Goal: Information Seeking & Learning: Learn about a topic

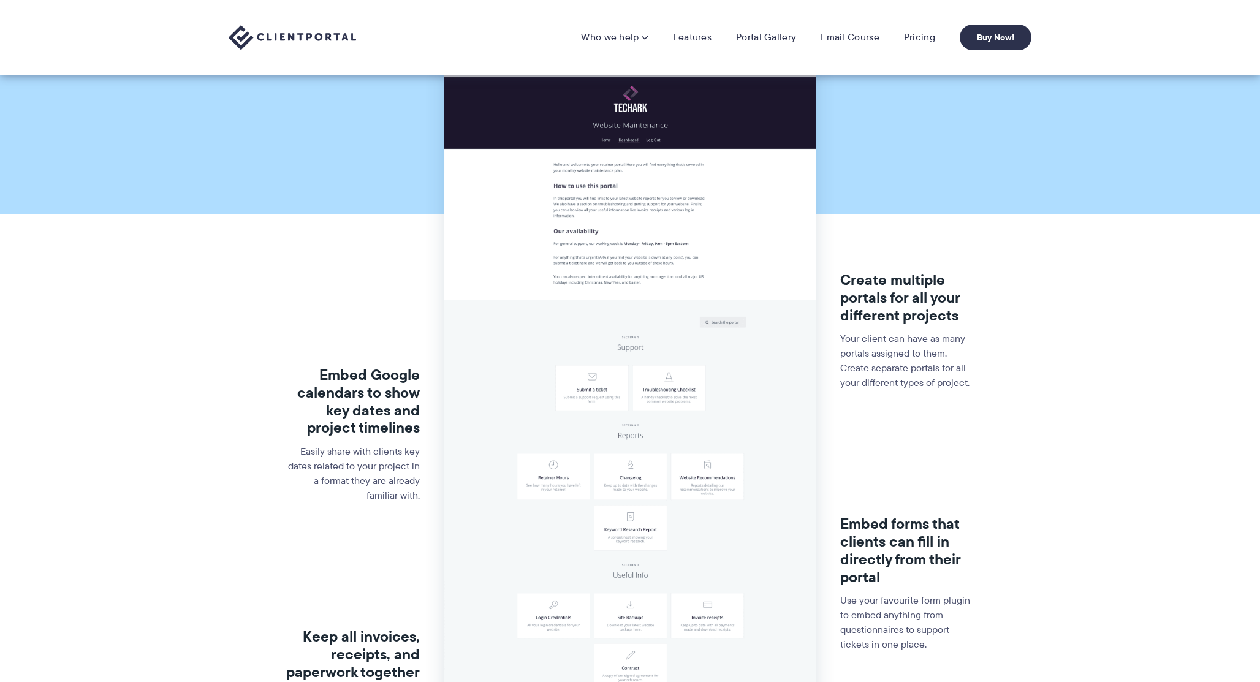
scroll to position [115, 0]
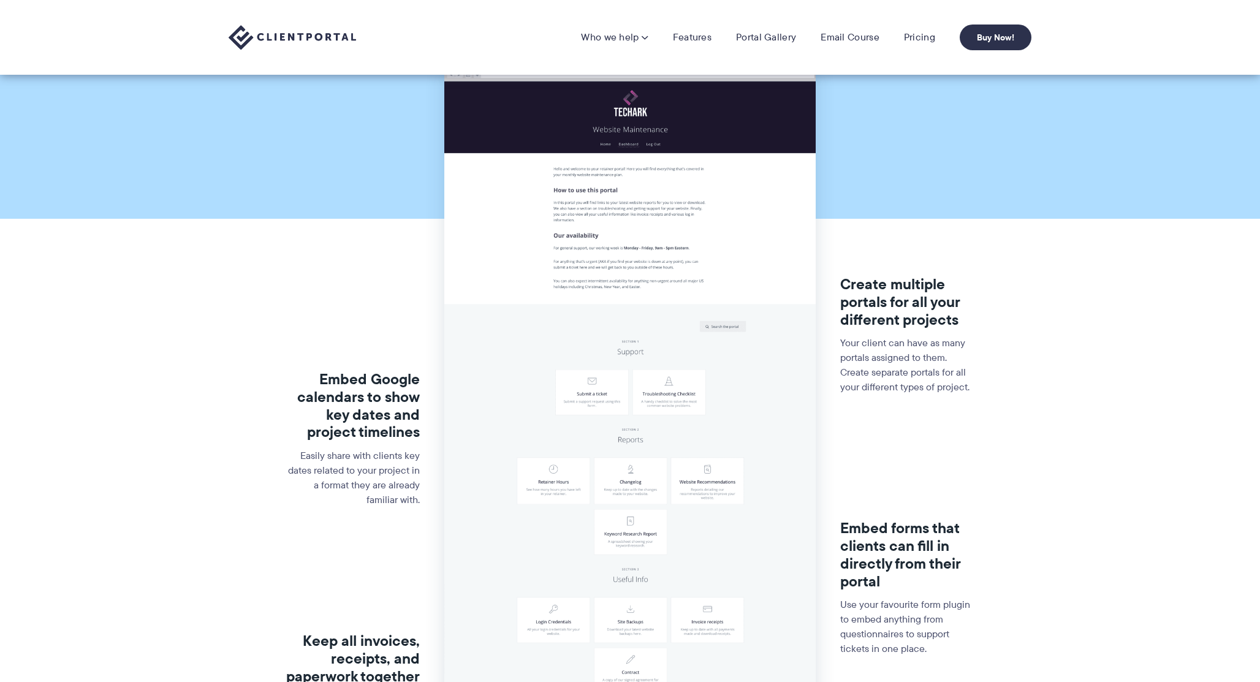
click at [650, 234] on img at bounding box center [629, 428] width 371 height 730
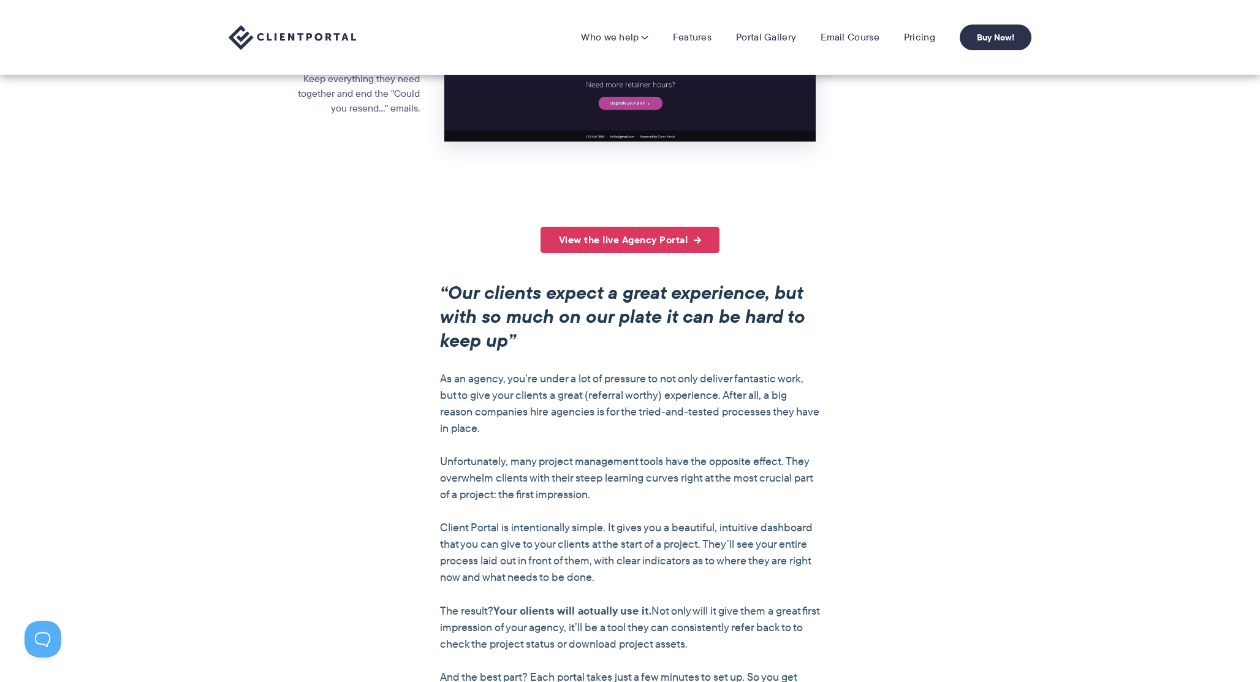
scroll to position [749, 0]
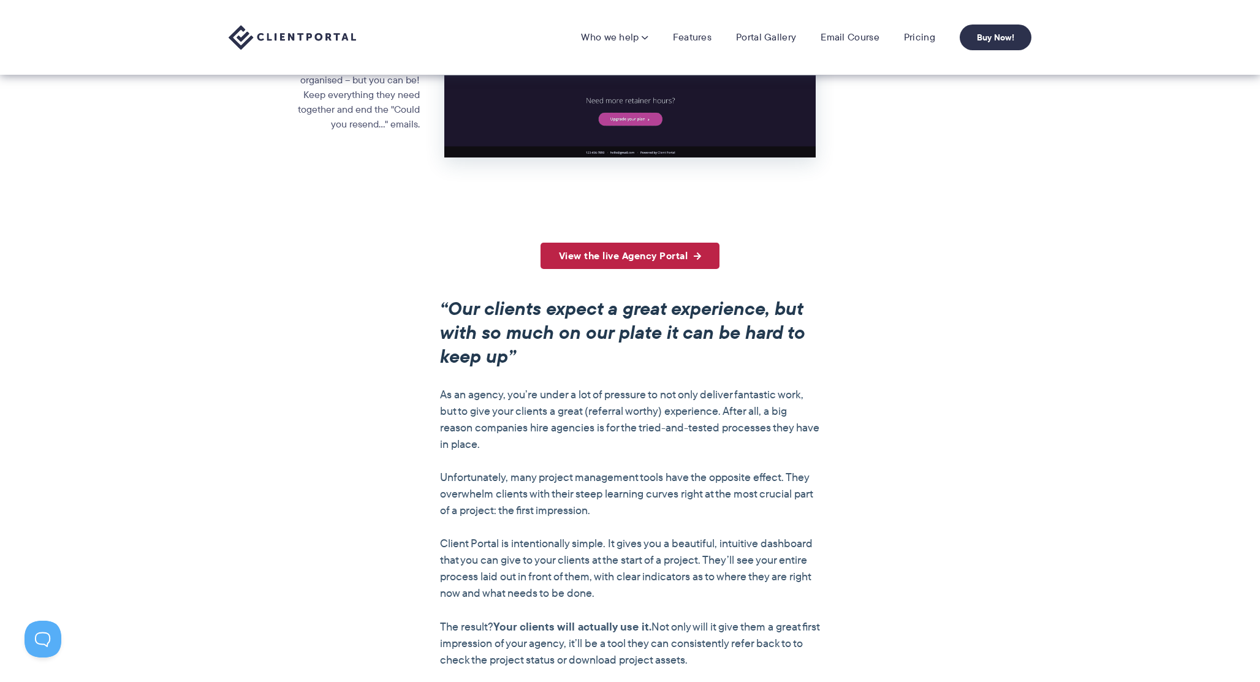
click at [673, 260] on link "View the live Agency Portal" at bounding box center [630, 256] width 180 height 26
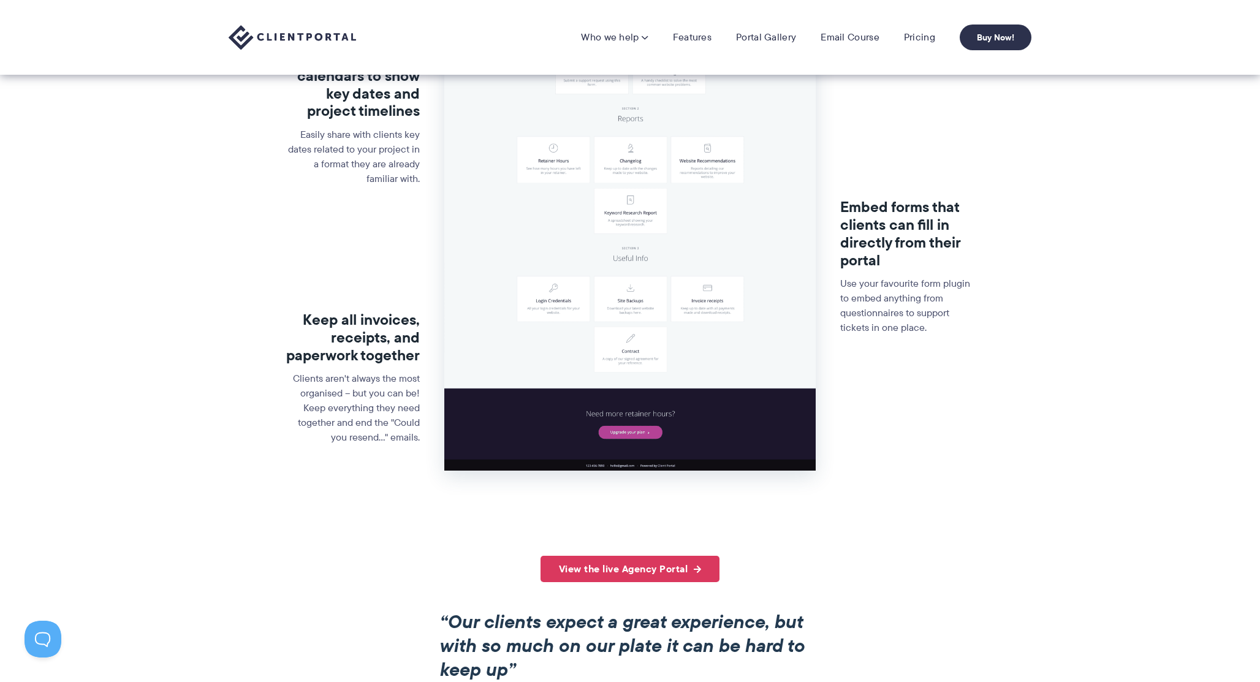
scroll to position [0, 0]
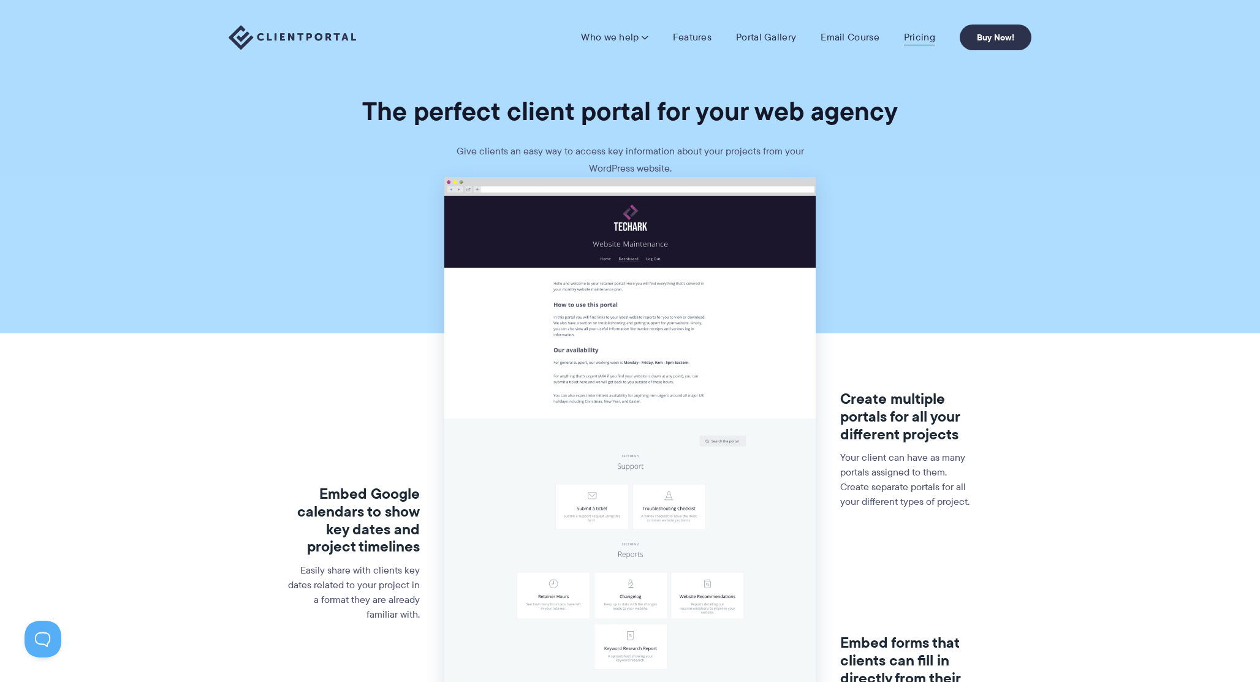
click at [908, 35] on link "Pricing" at bounding box center [919, 37] width 31 height 12
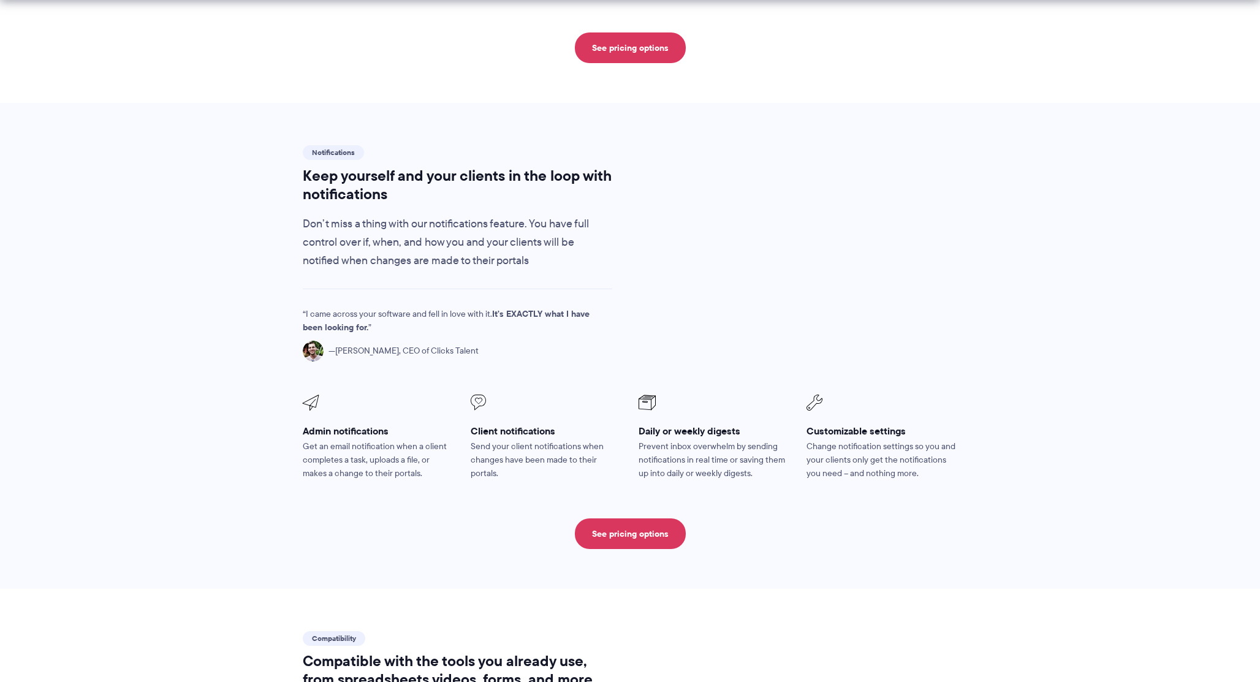
scroll to position [765, 0]
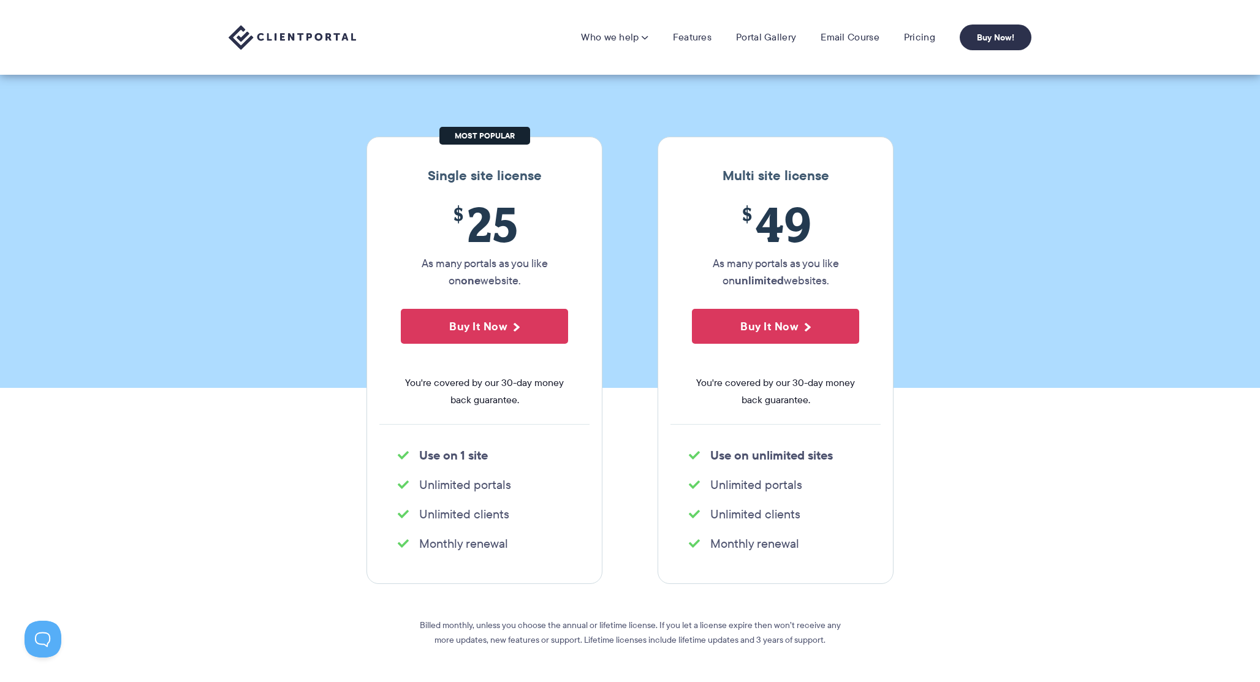
click at [954, 237] on section "Our Super Simple Pricing Pricing shouldn't be complicated. Straightforward plan…" at bounding box center [630, 152] width 1260 height 471
